Goal: Task Accomplishment & Management: Manage account settings

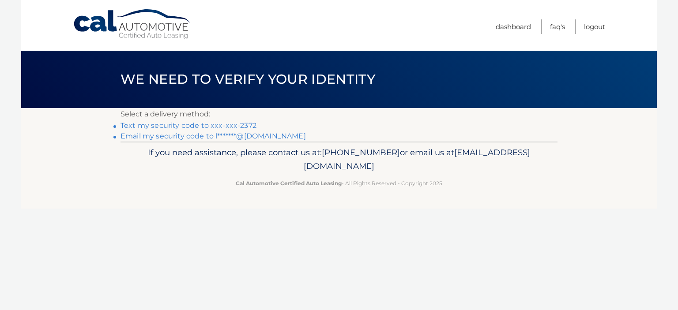
click at [194, 128] on link "Text my security code to xxx-xxx-2372" at bounding box center [188, 125] width 136 height 8
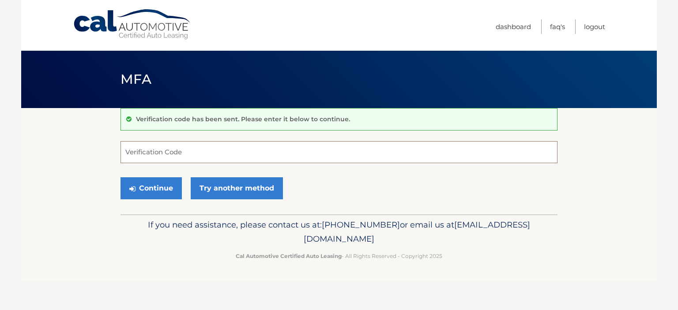
click at [210, 154] on input "Verification Code" at bounding box center [338, 152] width 437 height 22
type input "606297"
click at [120, 177] on button "Continue" at bounding box center [150, 188] width 61 height 22
